Goal: Information Seeking & Learning: Learn about a topic

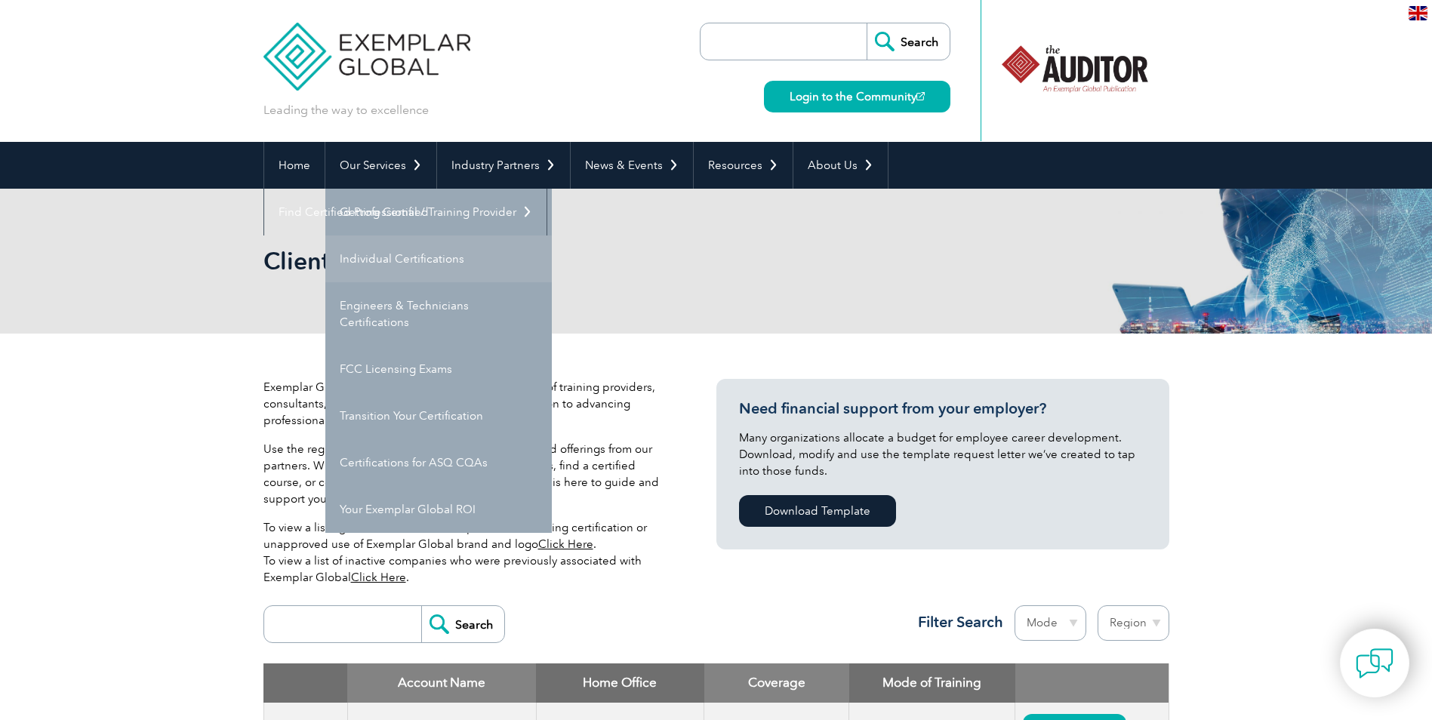
click at [352, 251] on link "Individual Certifications" at bounding box center [438, 258] width 226 height 47
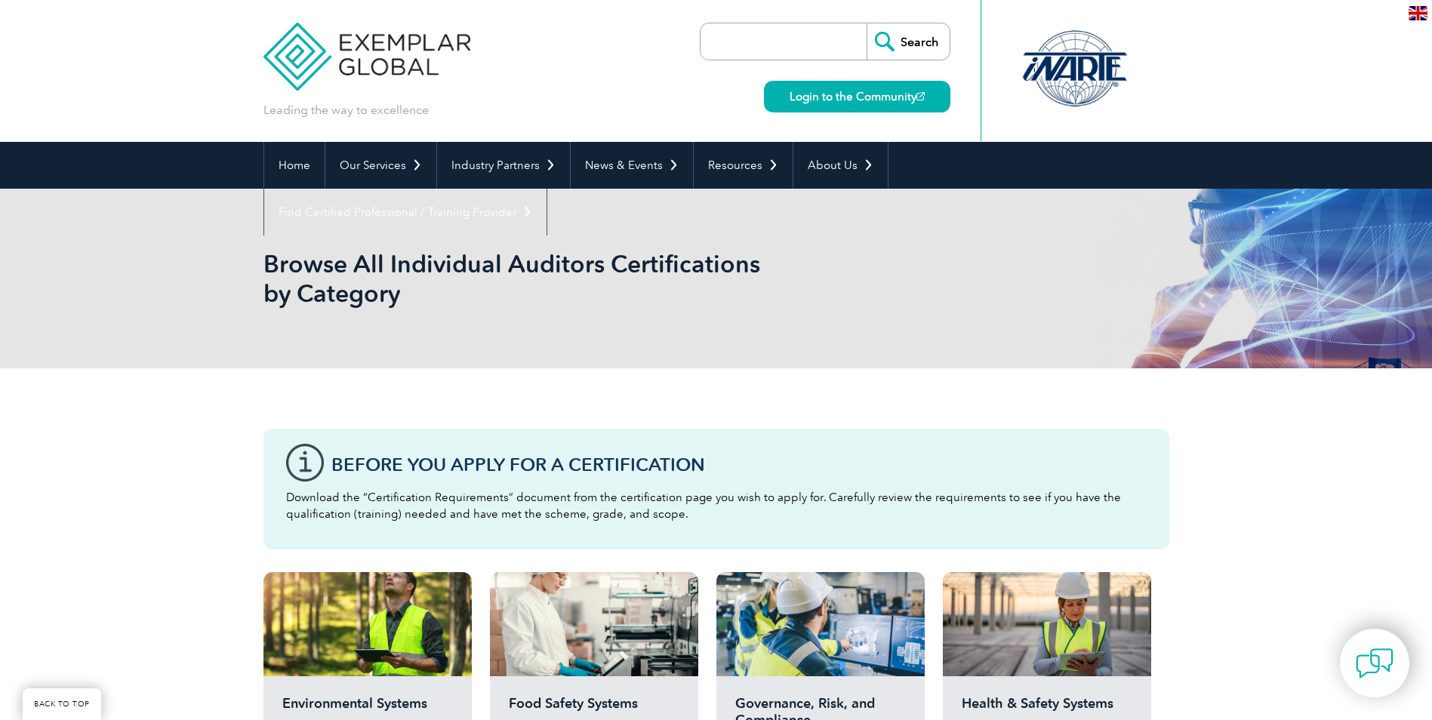
scroll to position [302, 0]
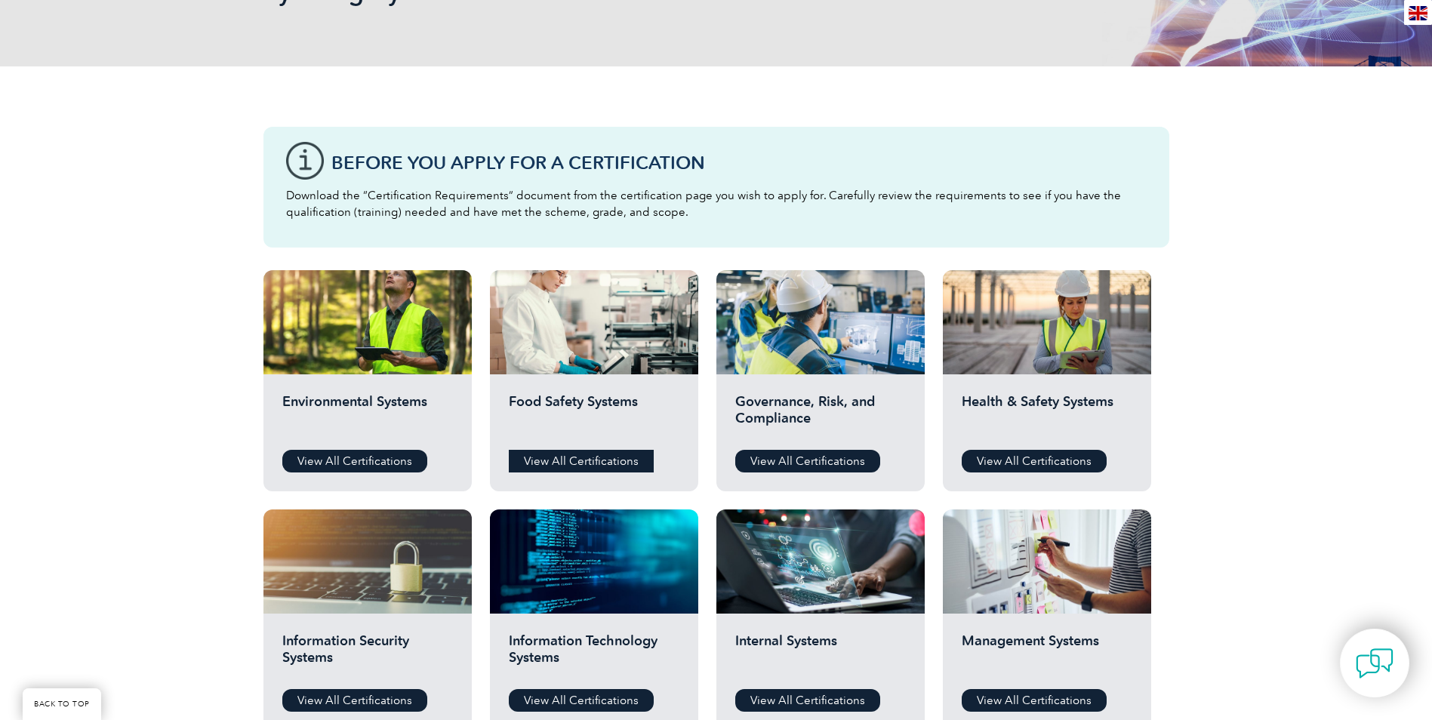
click at [574, 455] on link "View All Certifications" at bounding box center [581, 461] width 145 height 23
click at [1026, 454] on link "View All Certifications" at bounding box center [1034, 461] width 145 height 23
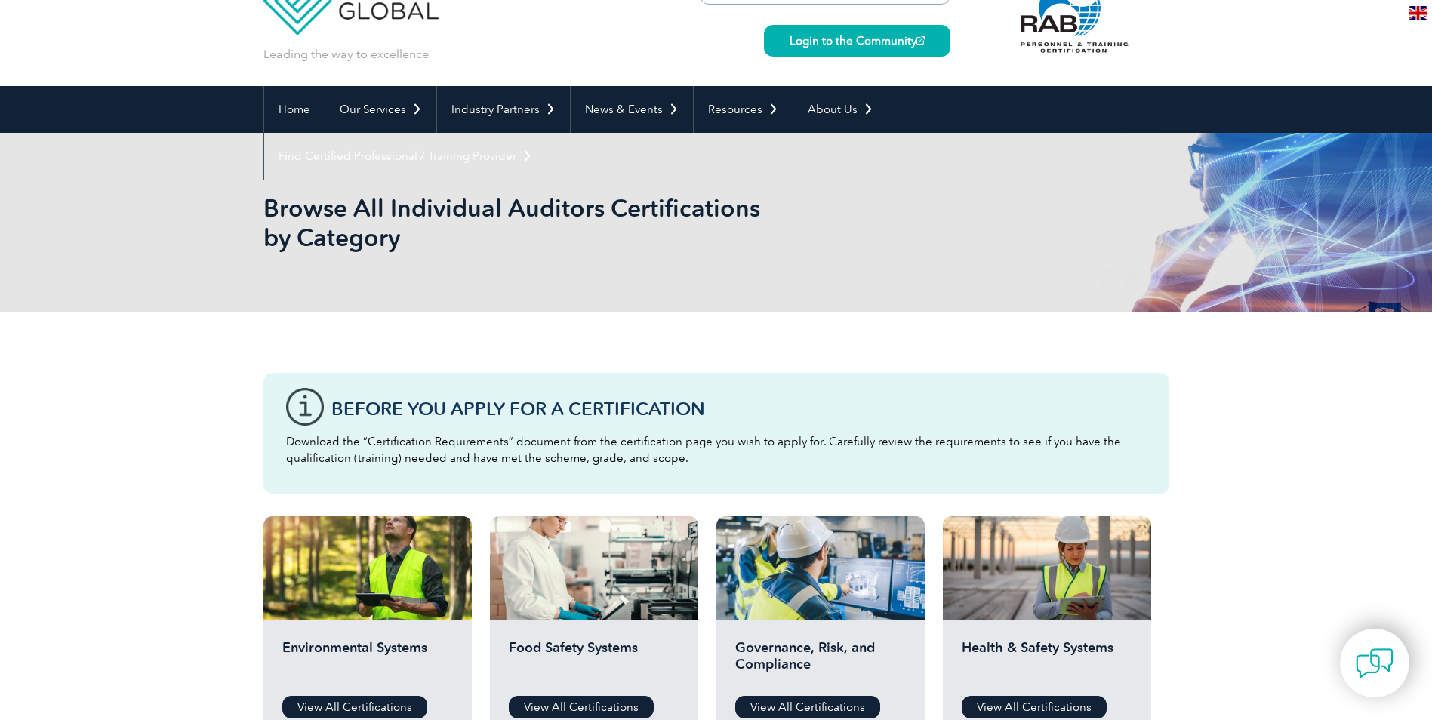
scroll to position [0, 0]
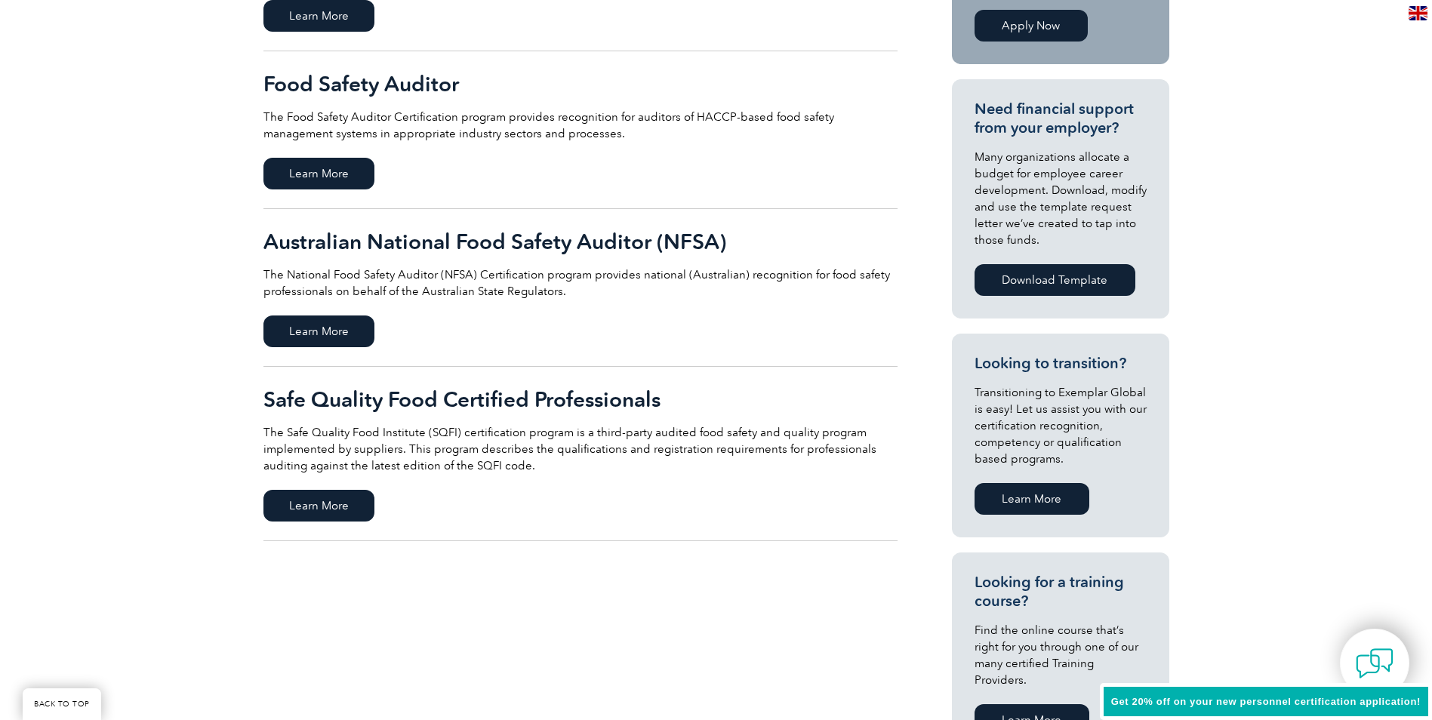
scroll to position [226, 0]
